Goal: Task Accomplishment & Management: Manage account settings

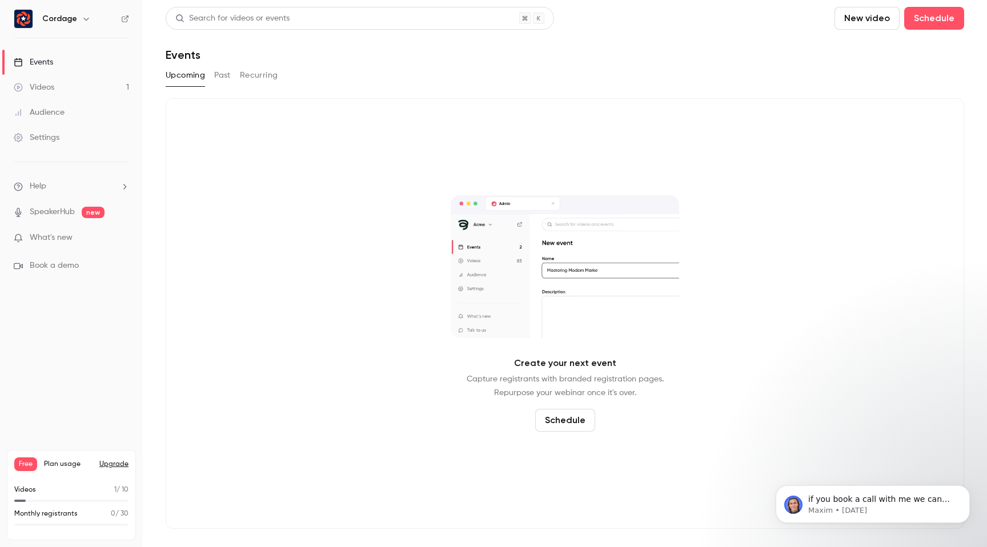
scroll to position [51, 0]
click at [75, 21] on h6 "Cordage" at bounding box center [59, 18] width 35 height 11
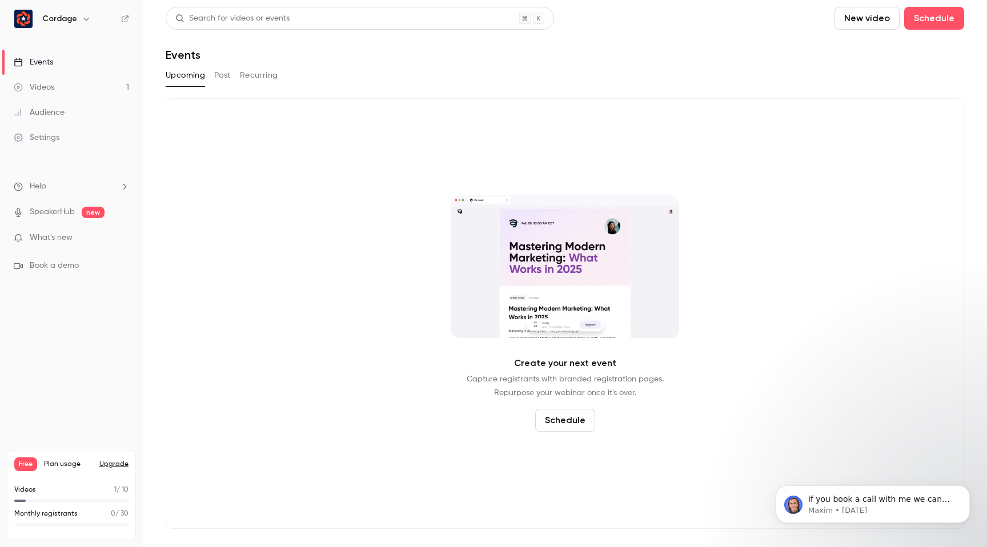
click at [82, 19] on icon "button" at bounding box center [86, 18] width 9 height 9
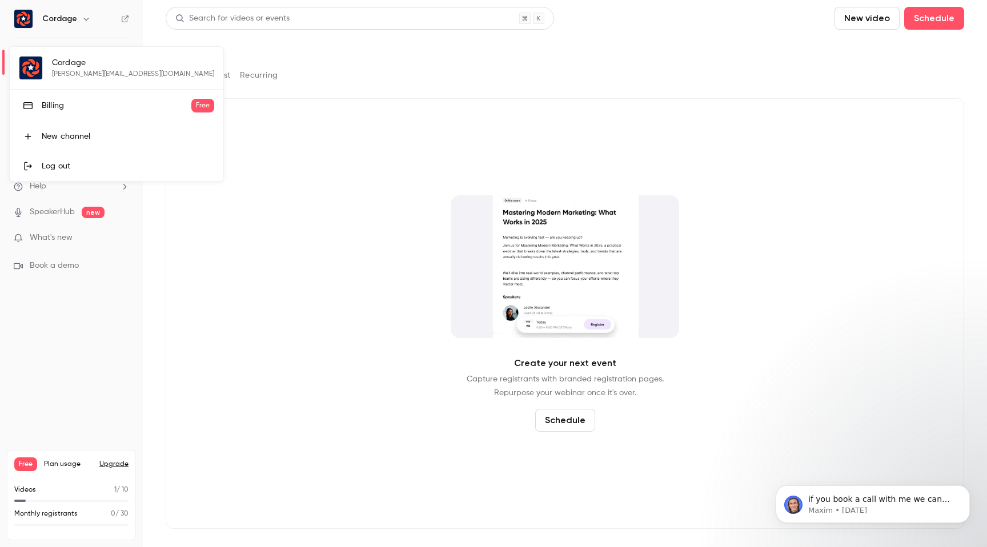
click at [81, 19] on div at bounding box center [493, 273] width 987 height 547
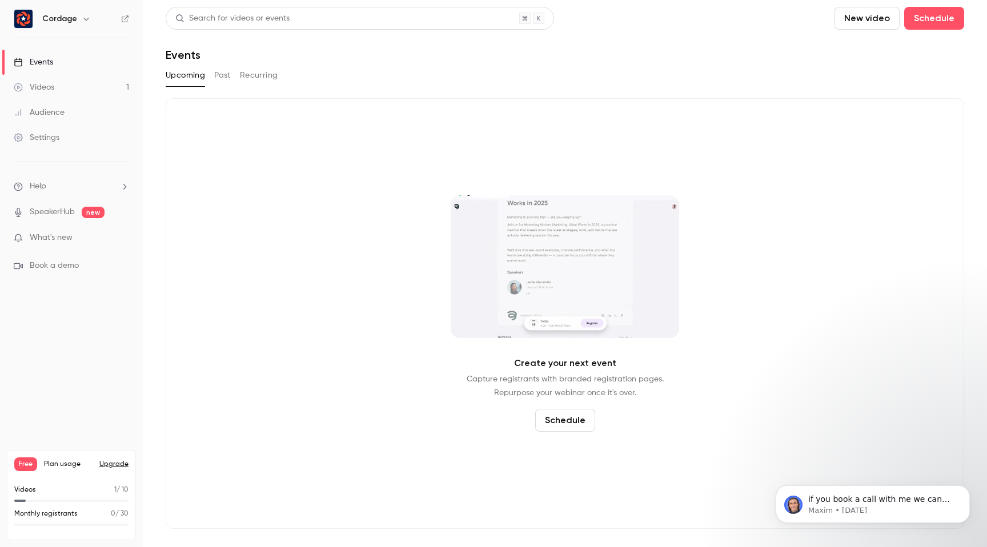
click at [53, 136] on div "Settings" at bounding box center [37, 137] width 46 height 11
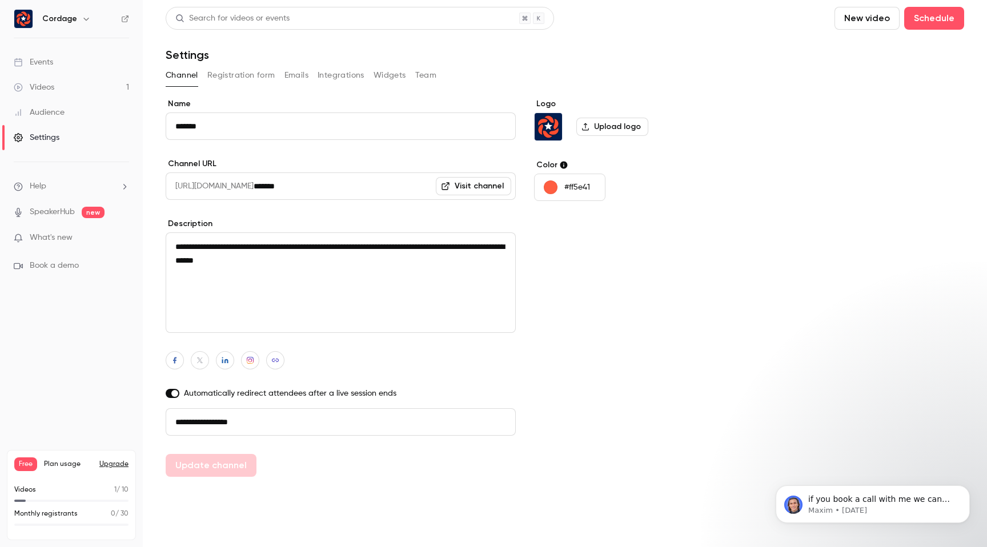
click at [429, 75] on button "Team" at bounding box center [426, 75] width 22 height 18
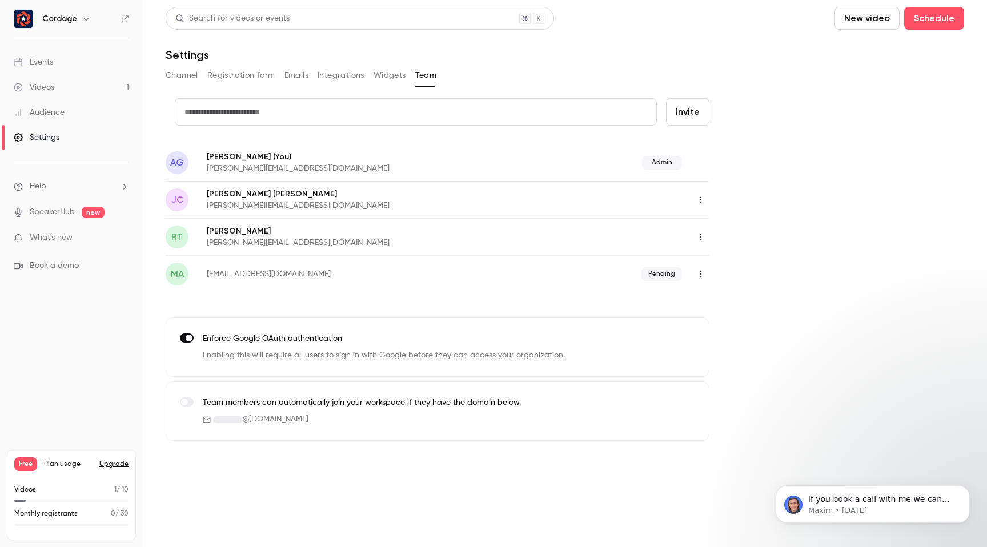
click at [356, 114] on input "text" at bounding box center [416, 111] width 482 height 27
type input "**********"
